Goal: Complete application form

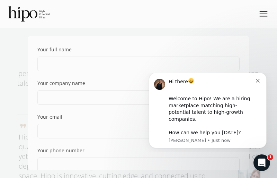
scroll to position [429, 0]
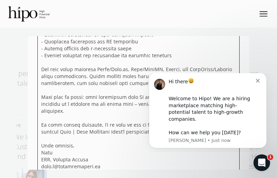
type textarea "Lo, Ip dolo si Amet, con A’e sed DOE te Incidid Utlabo. E dolo magnaa Enim | Ad…"
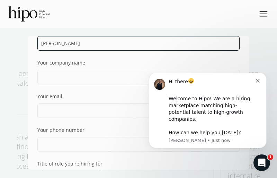
type input "[PERSON_NAME]"
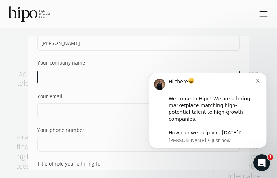
click at [136, 77] on input "text" at bounding box center [138, 77] width 202 height 15
type input "Digital Octane"
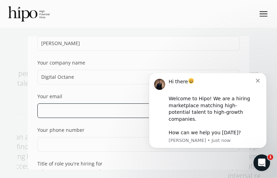
click at [136, 111] on input "email" at bounding box center [138, 110] width 202 height 15
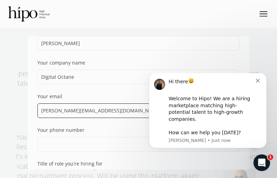
type input "[PERSON_NAME][EMAIL_ADDRESS][DOMAIN_NAME]"
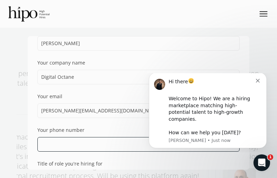
click at [136, 144] on input "tel" at bounding box center [138, 144] width 202 height 15
type input "[PHONE_NUMBER]"
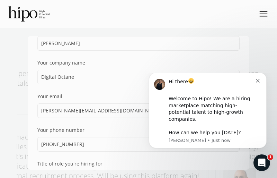
click at [136, 170] on input "text" at bounding box center [138, 177] width 202 height 15
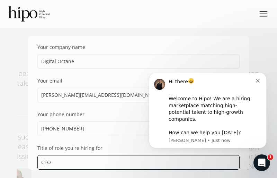
type input "CEO"
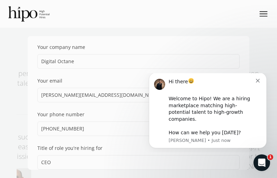
type input "5000"
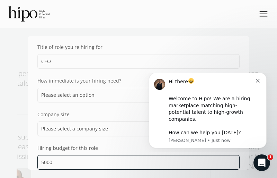
checkbox input "true"
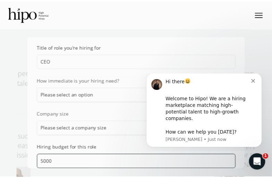
scroll to position [484, 0]
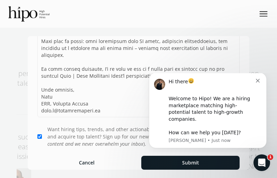
click button "Cancel" at bounding box center [86, 163] width 98 height 14
